Goal: Book appointment/travel/reservation

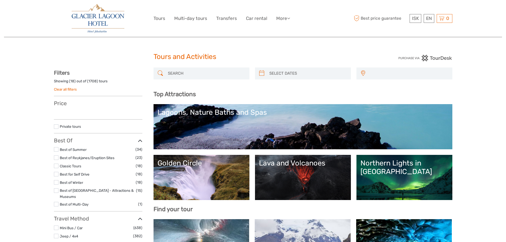
select select
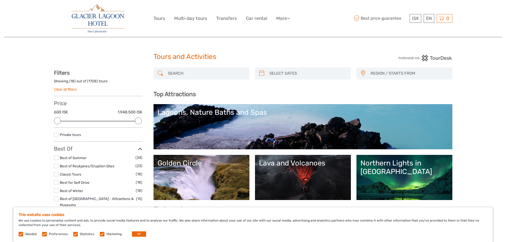
type input "03/10/2025"
click at [295, 74] on input "search" at bounding box center [307, 73] width 81 height 9
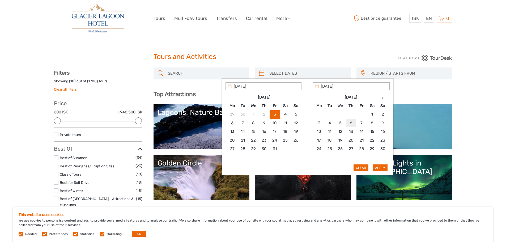
type input "06/11/2025"
type input "10/11/2025"
type input "06/11/2025"
click at [376, 166] on button "Apply" at bounding box center [380, 167] width 15 height 7
type input "06/11/2025 - 10/11/2025"
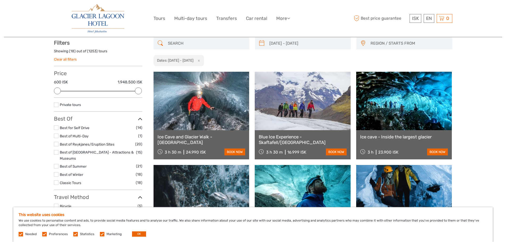
scroll to position [30, 0]
click at [140, 236] on button "OK" at bounding box center [139, 233] width 14 height 5
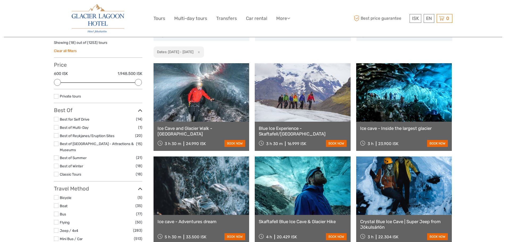
scroll to position [0, 0]
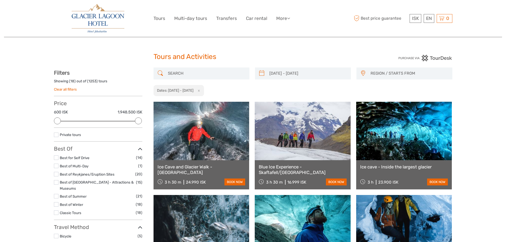
click at [111, 17] on img at bounding box center [98, 18] width 53 height 29
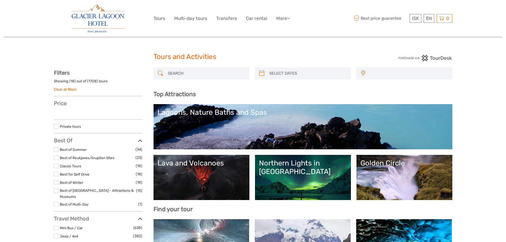
select select
